Goal: Information Seeking & Learning: Learn about a topic

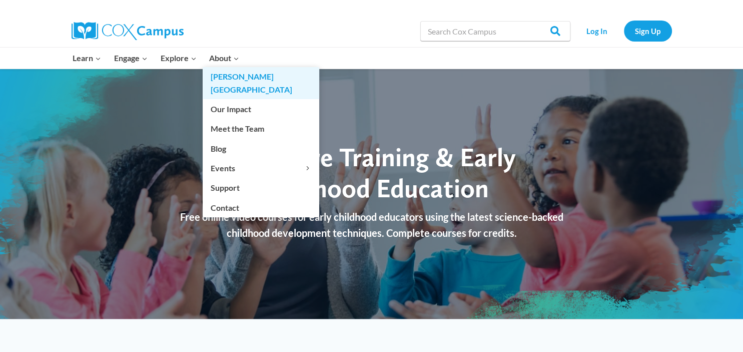
click at [239, 77] on link "[PERSON_NAME][GEOGRAPHIC_DATA]" at bounding box center [261, 83] width 117 height 32
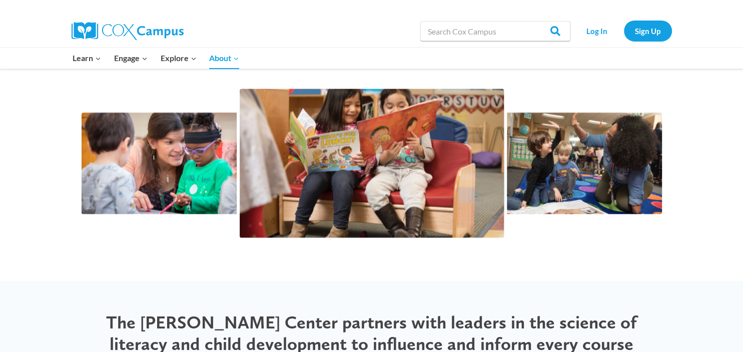
scroll to position [1679, 0]
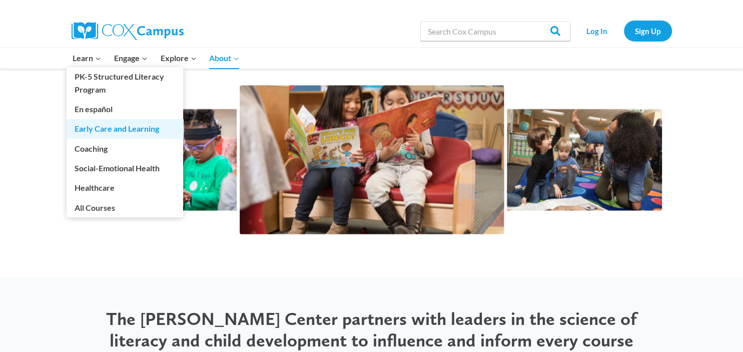
click at [106, 131] on link "Early Care and Learning" at bounding box center [125, 128] width 117 height 19
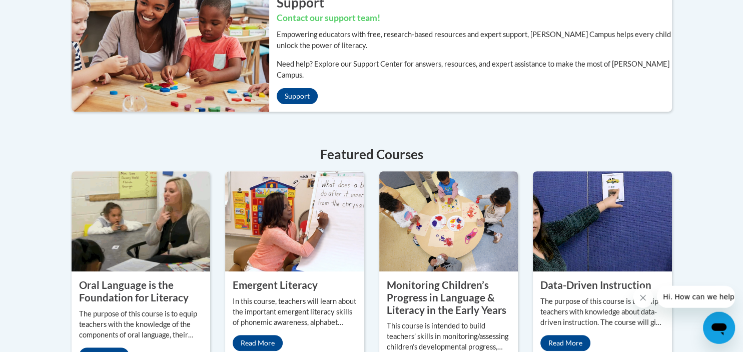
scroll to position [361, 0]
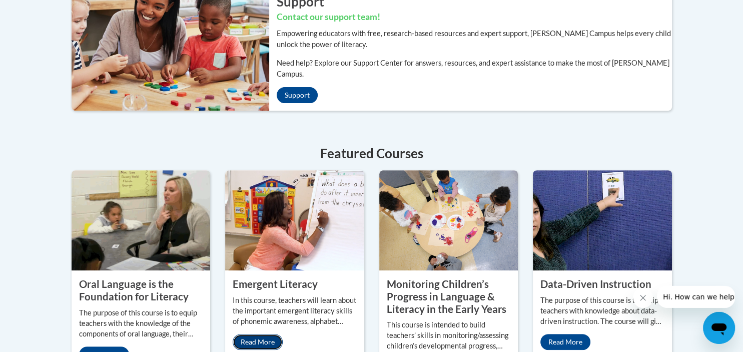
click at [256, 334] on link "Read More" at bounding box center [258, 342] width 50 height 16
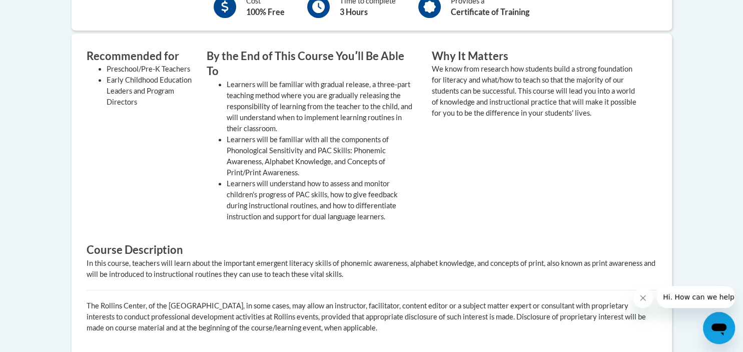
scroll to position [387, 0]
